Goal: Task Accomplishment & Management: Manage account settings

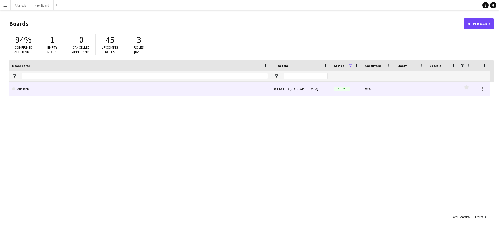
click at [225, 89] on link "Alla jobb" at bounding box center [140, 88] width 256 height 15
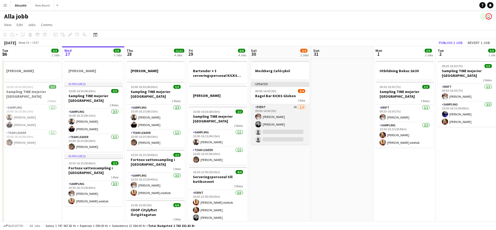
click at [291, 125] on app-card-role "Event 2A [DATE] 09:00-14:00 (5h) [PERSON_NAME] [PERSON_NAME] single-neutral-act…" at bounding box center [280, 124] width 58 height 40
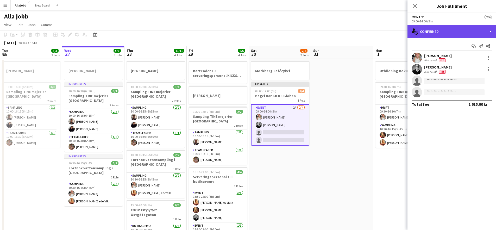
click at [448, 32] on div "single-neutral-actions-check-2 Confirmed" at bounding box center [451, 31] width 88 height 12
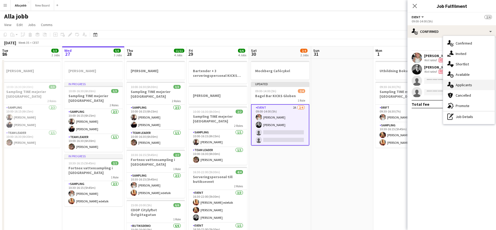
click at [460, 87] on div "single-neutral-actions-information Applicants" at bounding box center [469, 85] width 52 height 10
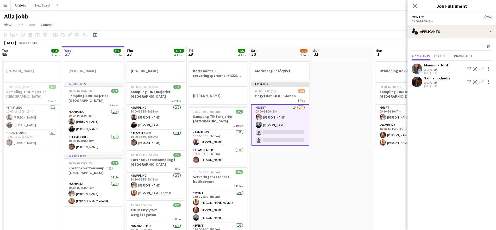
click at [417, 82] on app-user-avatar at bounding box center [416, 81] width 10 height 10
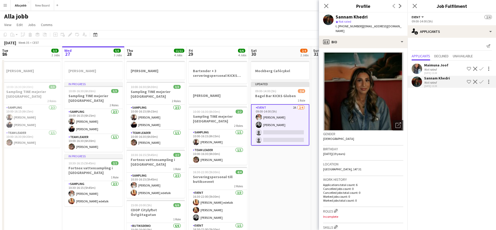
click at [309, 173] on app-date-cell "Mockberg Cafécykel Updated 09:00-14:00 (5h) 2/4 Bagel Bar KICKS Globen 1 Role E…" at bounding box center [280, 173] width 62 height 229
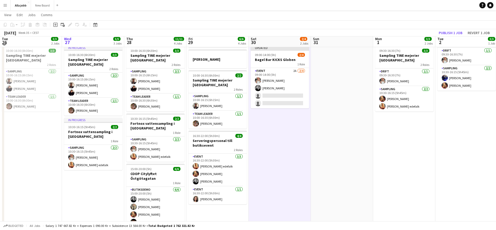
scroll to position [32, 0]
